Goal: Task Accomplishment & Management: Complete application form

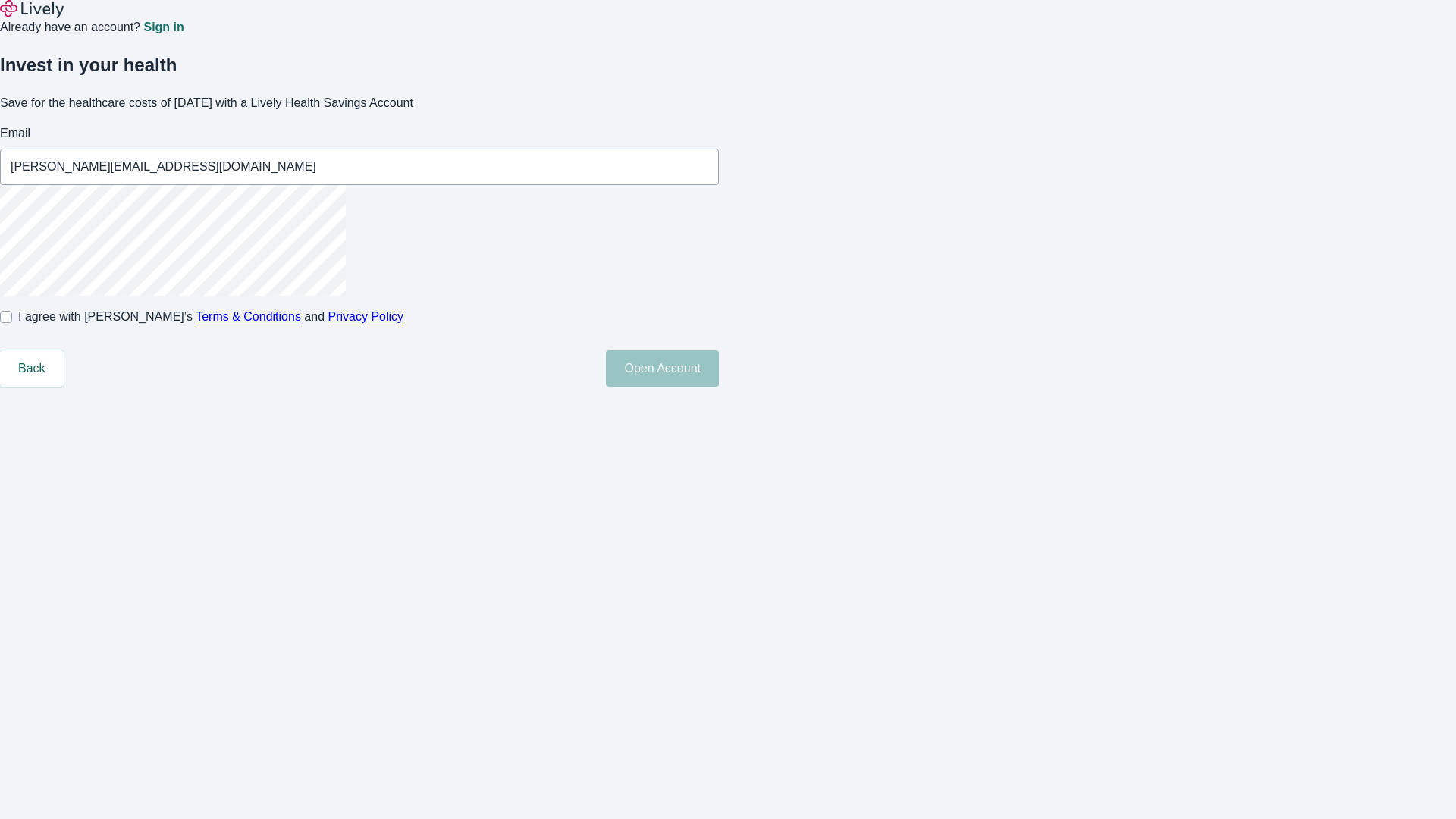
click at [12, 323] on input "I agree with Lively’s Terms & Conditions and Privacy Policy" at bounding box center [6, 317] width 12 height 12
checkbox input "true"
click at [718, 387] on button "Open Account" at bounding box center [662, 369] width 113 height 36
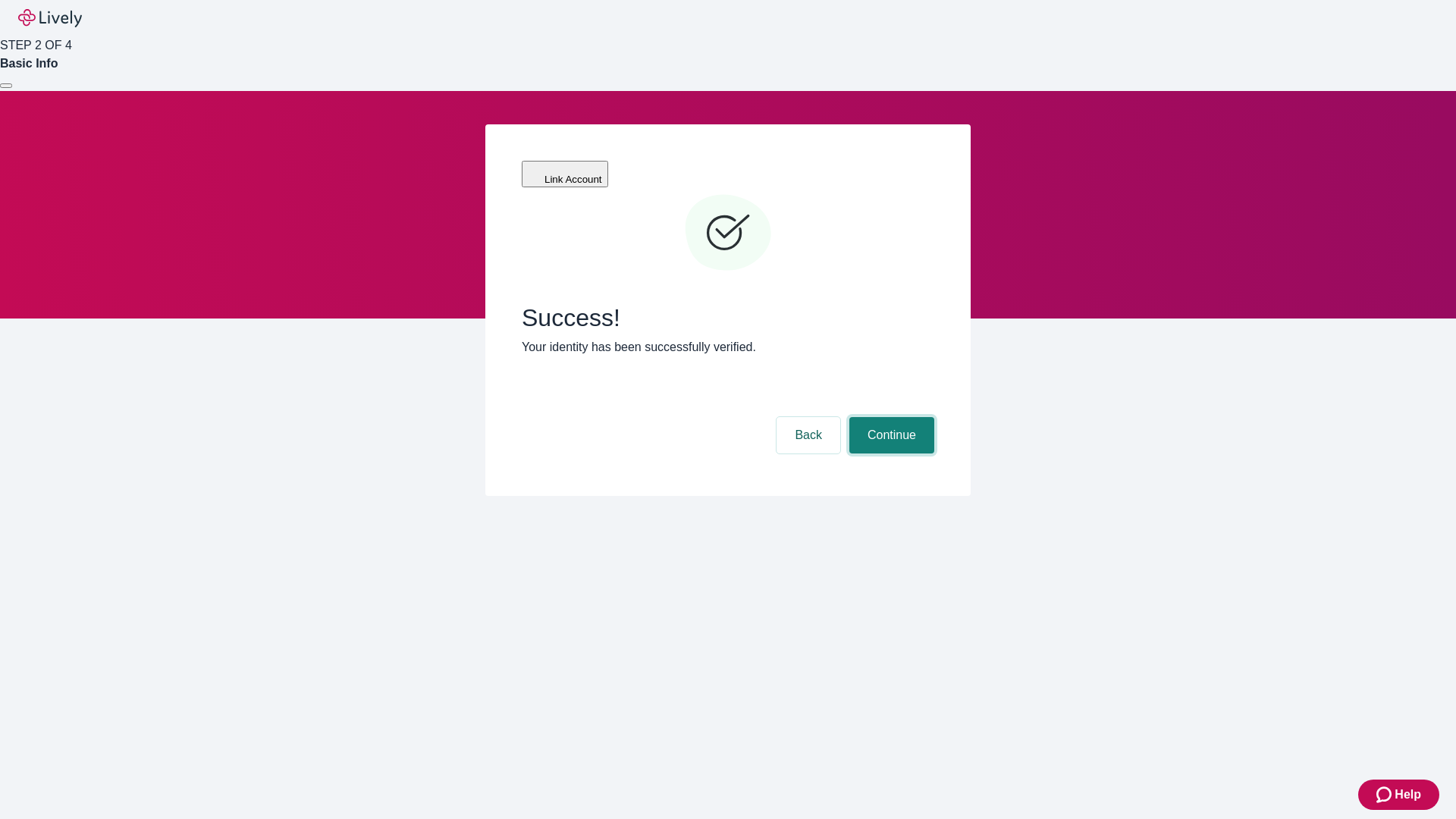
click at [889, 417] on button "Continue" at bounding box center [892, 436] width 85 height 36
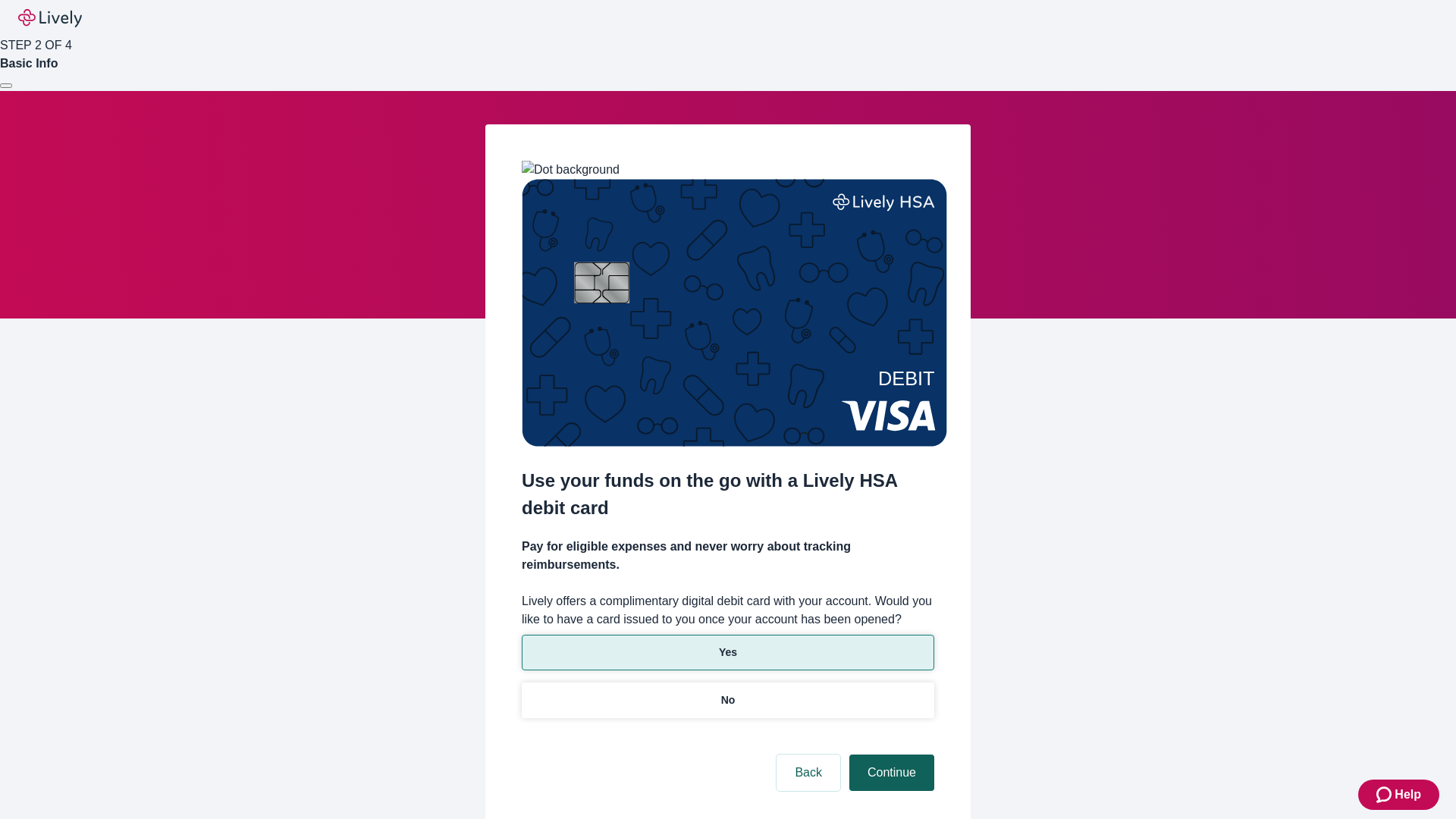
click at [727, 645] on p "Yes" at bounding box center [727, 652] width 18 height 16
click at [889, 755] on button "Continue" at bounding box center [892, 773] width 85 height 36
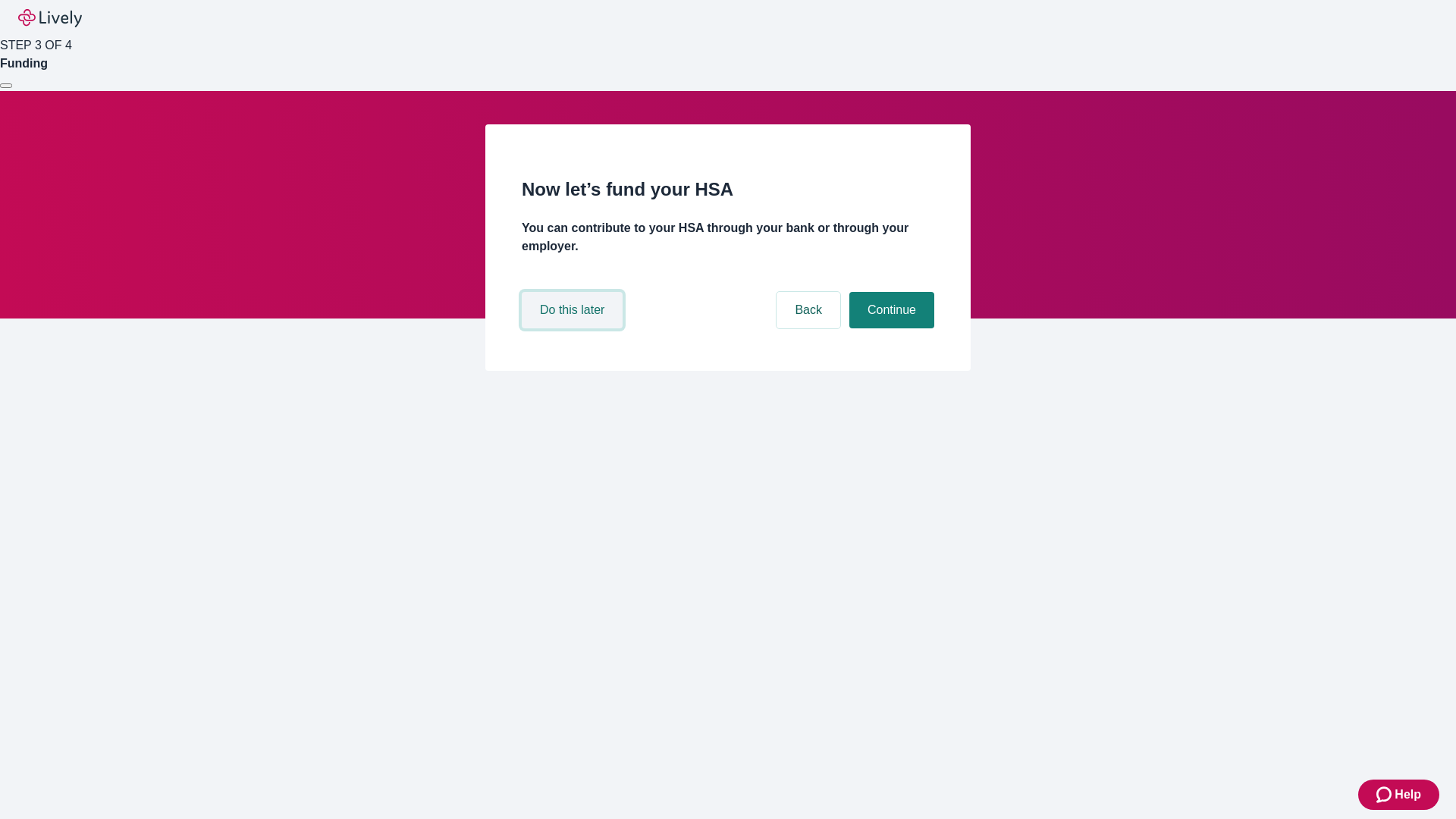
click at [574, 328] on button "Do this later" at bounding box center [572, 310] width 101 height 36
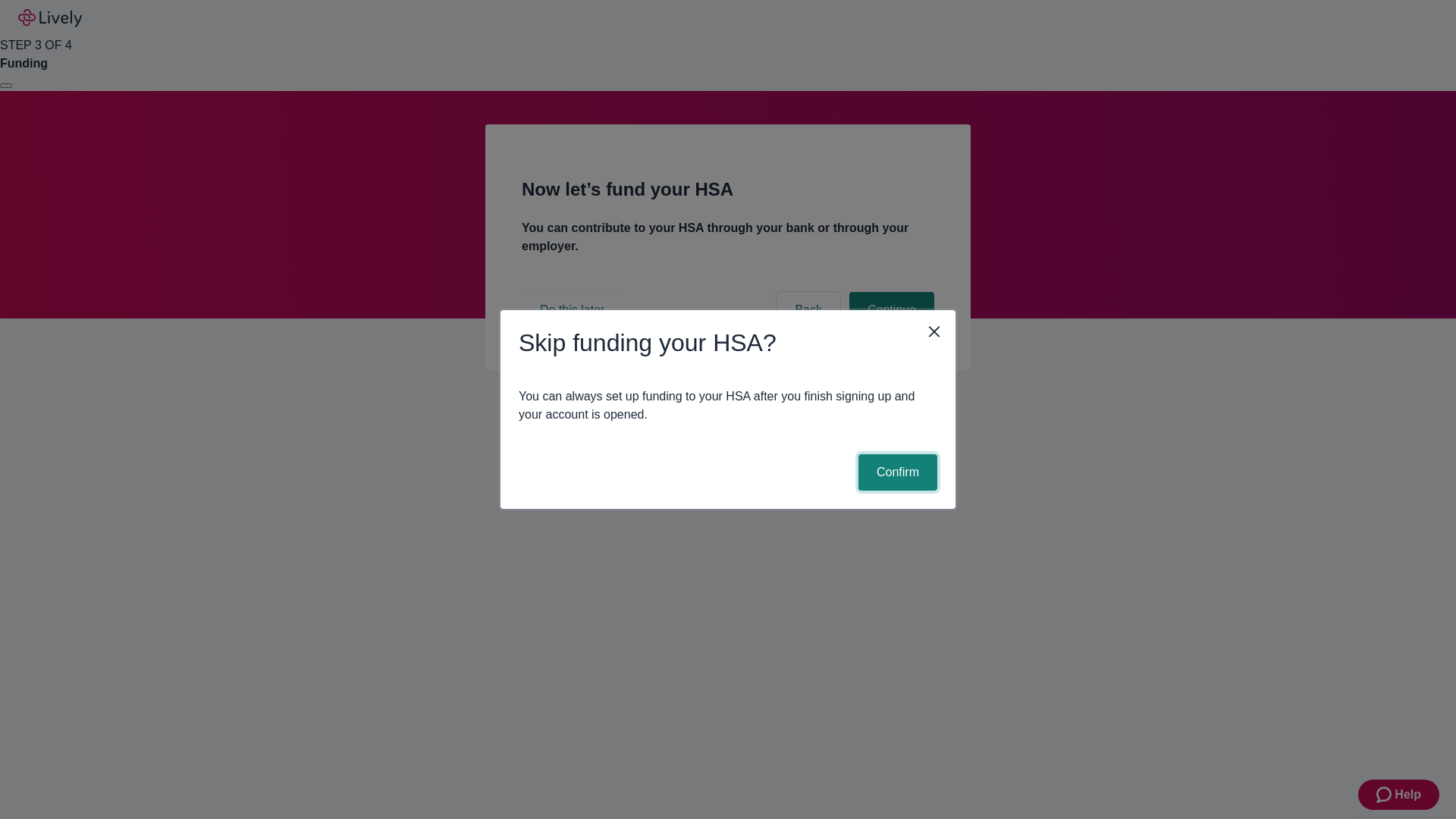
click at [895, 472] on button "Confirm" at bounding box center [897, 472] width 79 height 36
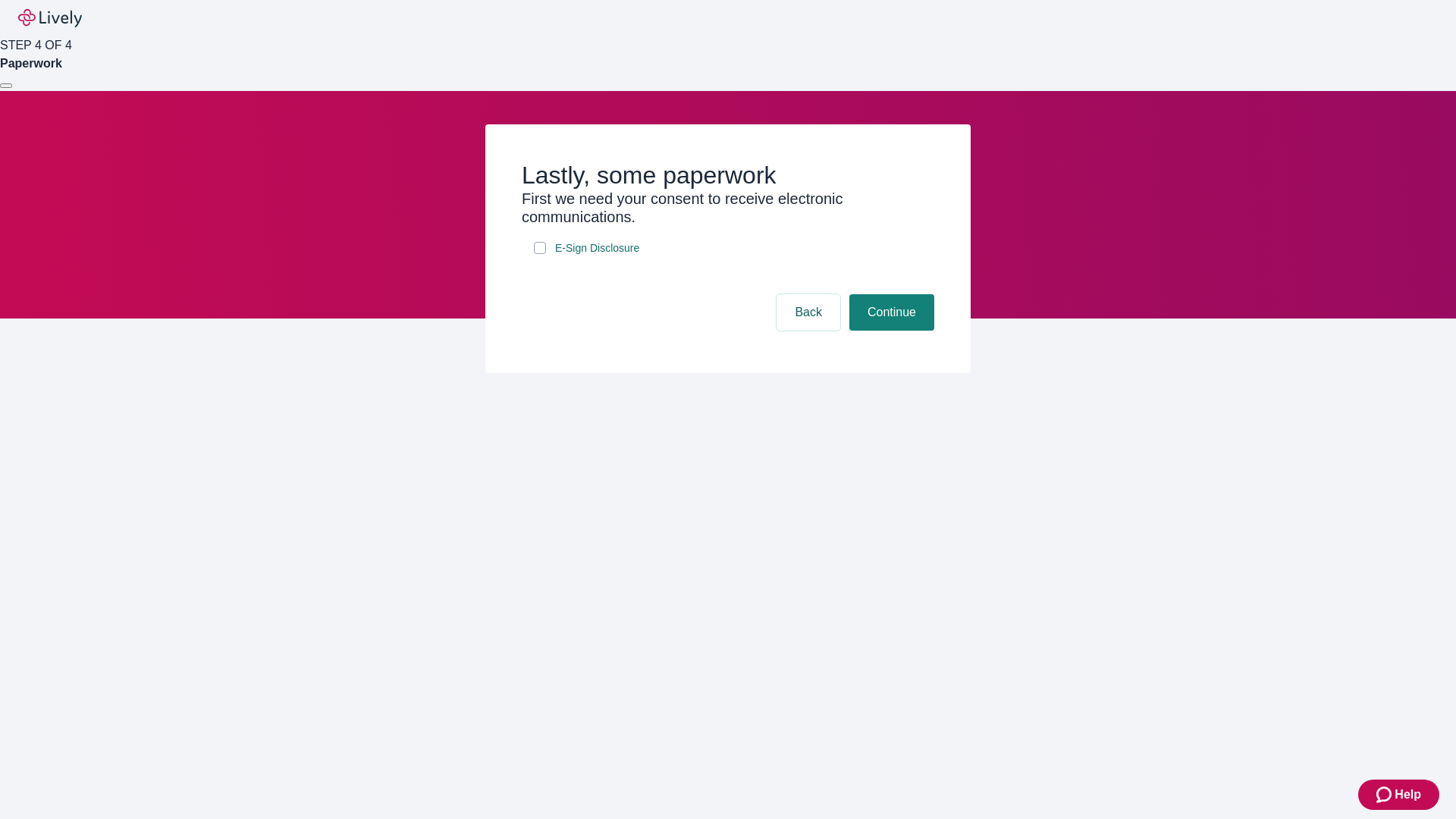
click at [540, 254] on input "E-Sign Disclosure" at bounding box center [540, 248] width 12 height 12
checkbox input "true"
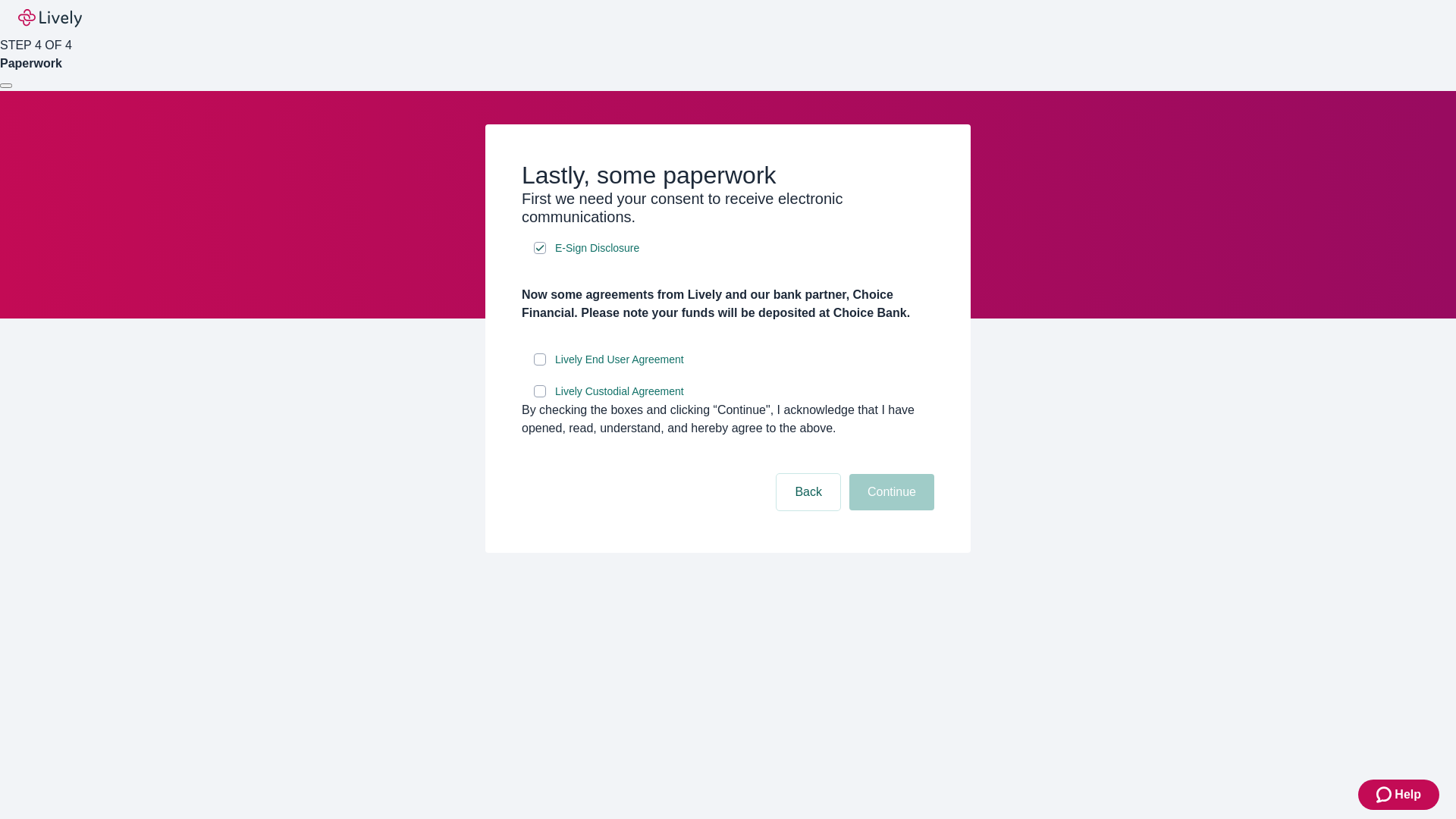
click at [540, 365] on input "Lively End User Agreement" at bounding box center [540, 359] width 12 height 12
checkbox input "true"
click at [540, 397] on input "Lively Custodial Agreement" at bounding box center [540, 391] width 12 height 12
checkbox input "true"
click at [889, 510] on button "Continue" at bounding box center [892, 492] width 85 height 36
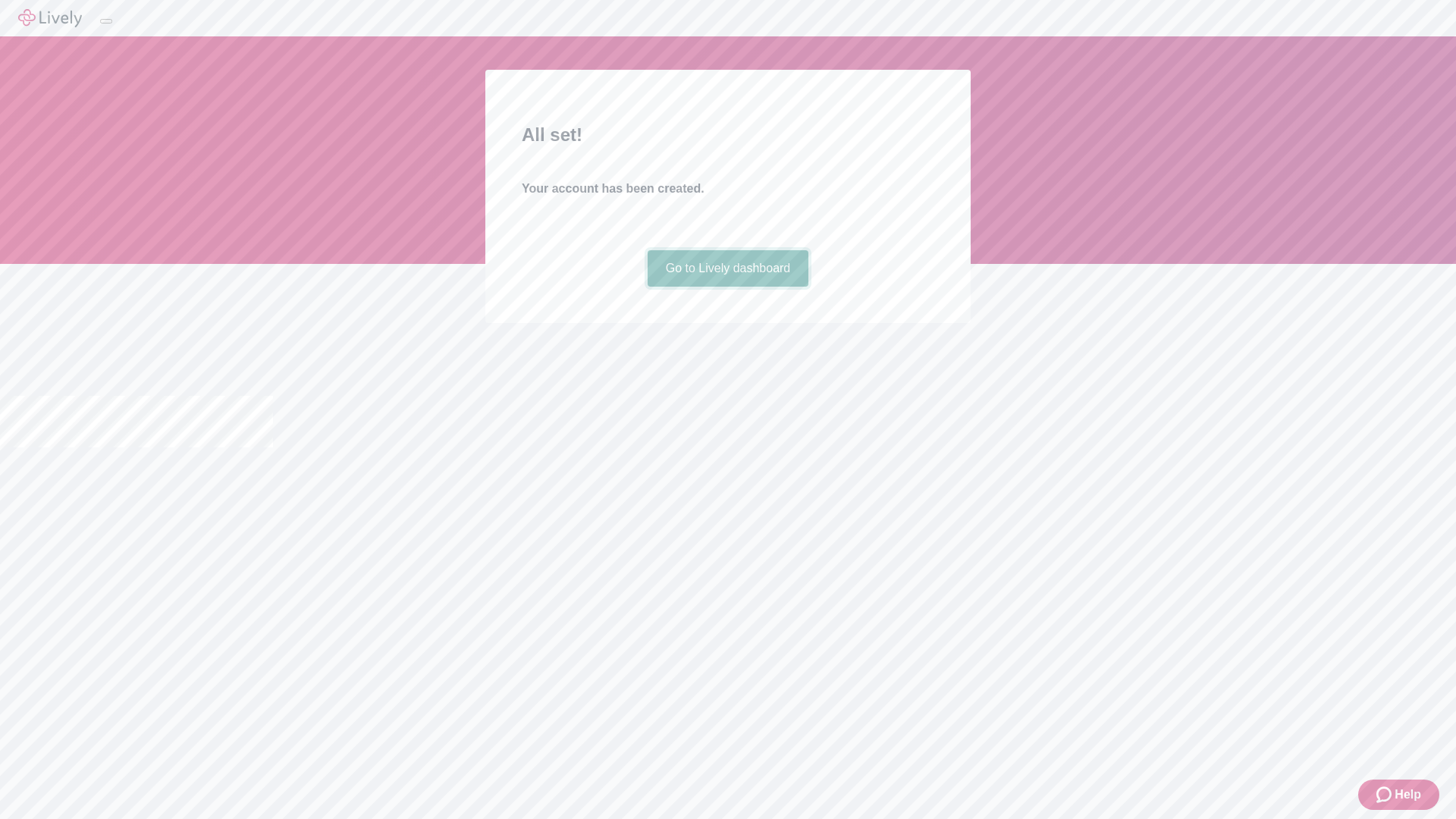
click at [727, 286] on link "Go to Lively dashboard" at bounding box center [728, 268] width 161 height 36
